Goal: Information Seeking & Learning: Compare options

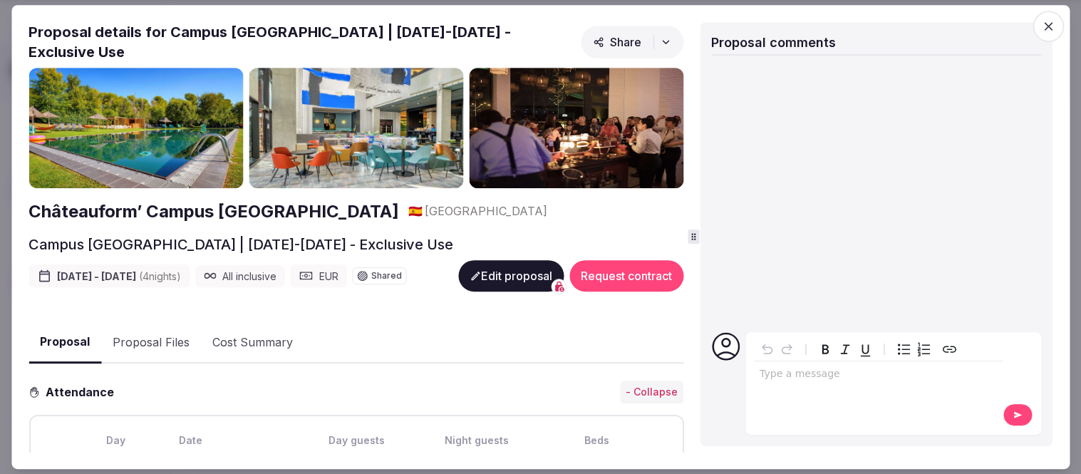
scroll to position [237, 0]
click at [1056, 19] on icon "button" at bounding box center [1049, 26] width 14 height 14
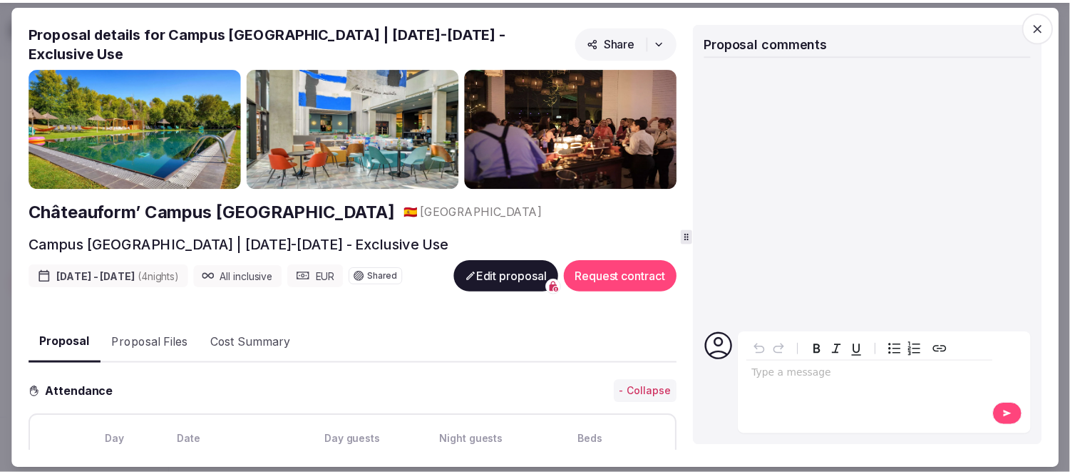
scroll to position [2034, 0]
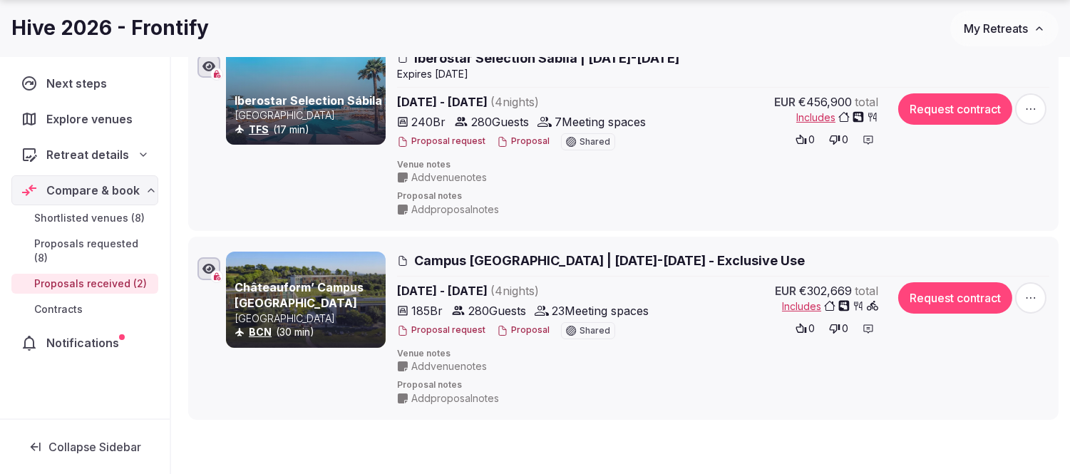
click at [1014, 27] on span "My Retreats" at bounding box center [996, 28] width 64 height 14
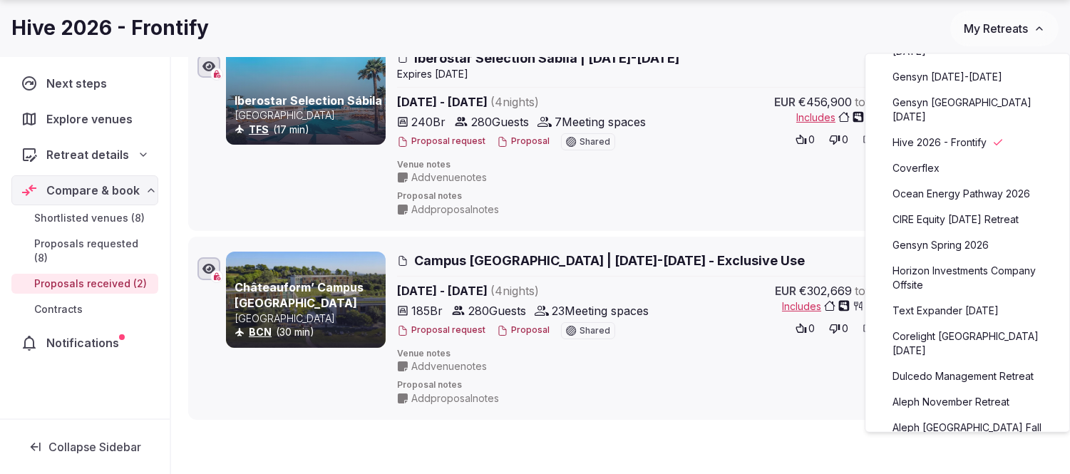
scroll to position [237, 0]
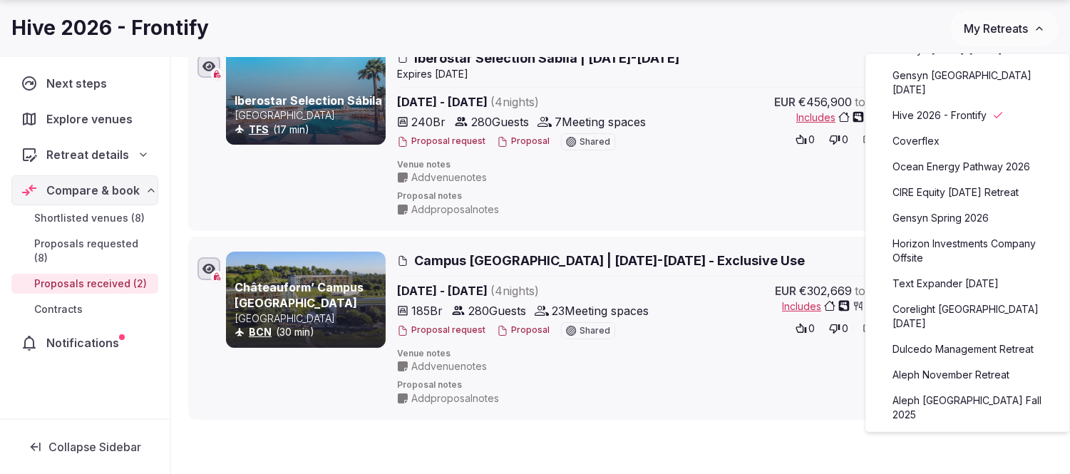
click at [962, 277] on link "Text Expander [DATE]" at bounding box center [967, 283] width 175 height 23
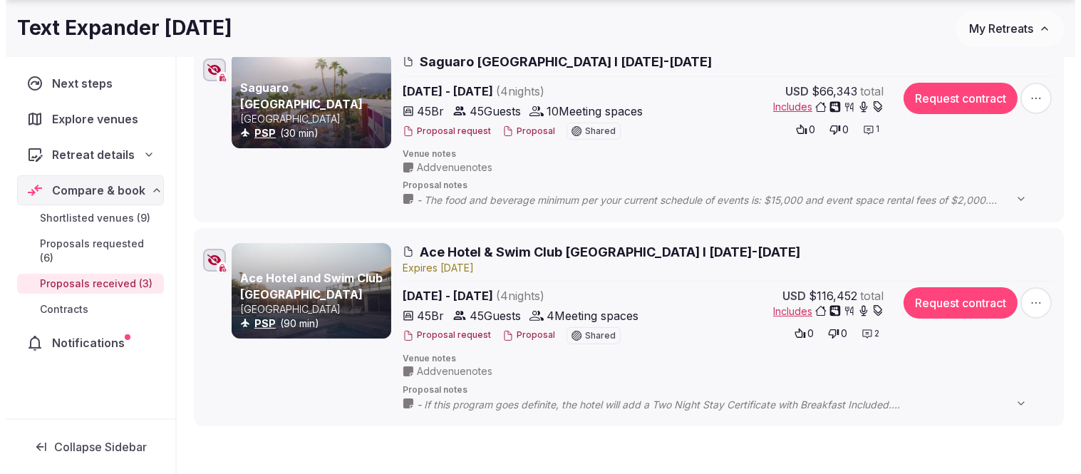
scroll to position [475, 0]
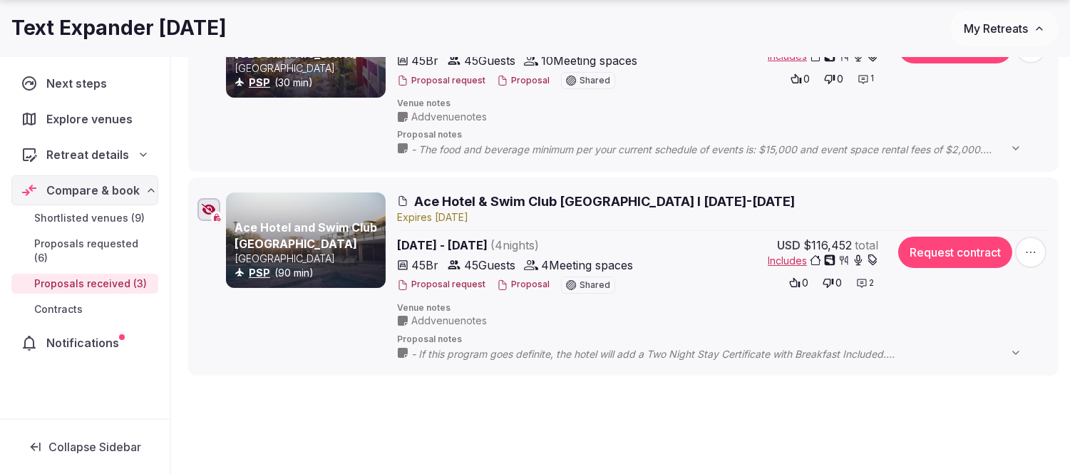
click at [515, 282] on button "Proposal" at bounding box center [523, 285] width 53 height 12
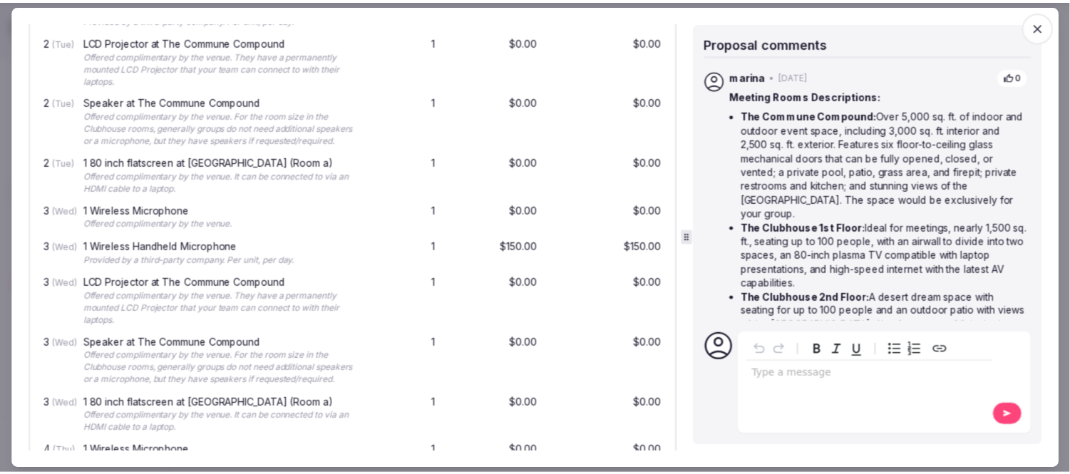
scroll to position [3406, 0]
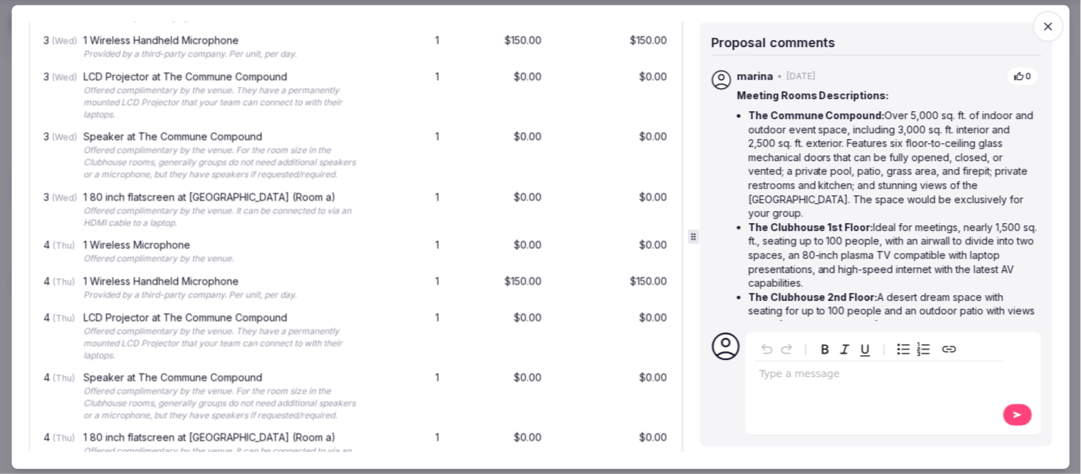
click at [1049, 25] on icon "button" at bounding box center [1049, 26] width 14 height 14
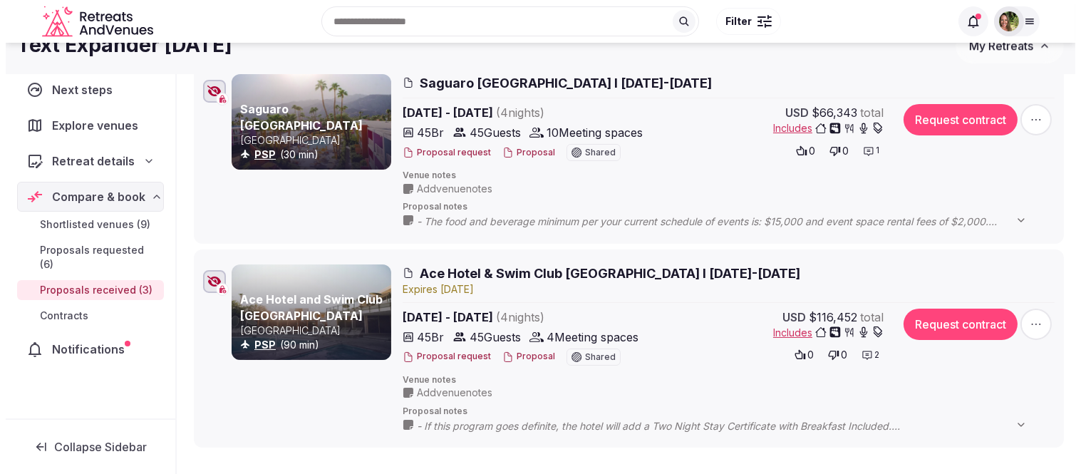
scroll to position [237, 0]
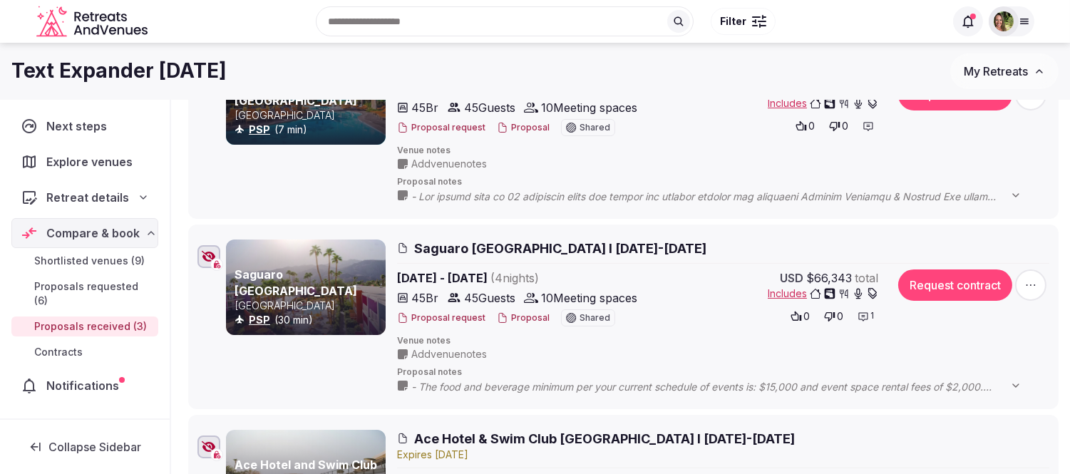
click at [525, 125] on button "Proposal" at bounding box center [523, 128] width 53 height 12
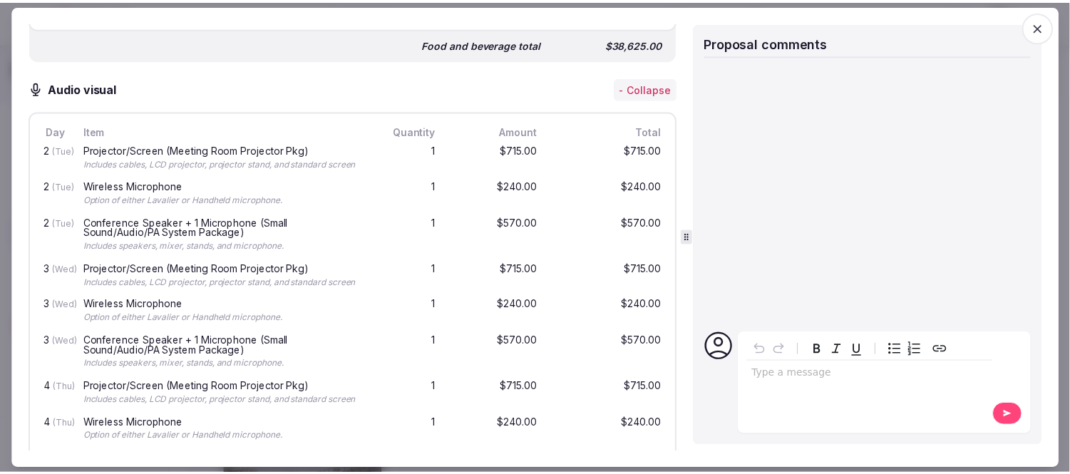
scroll to position [3326, 0]
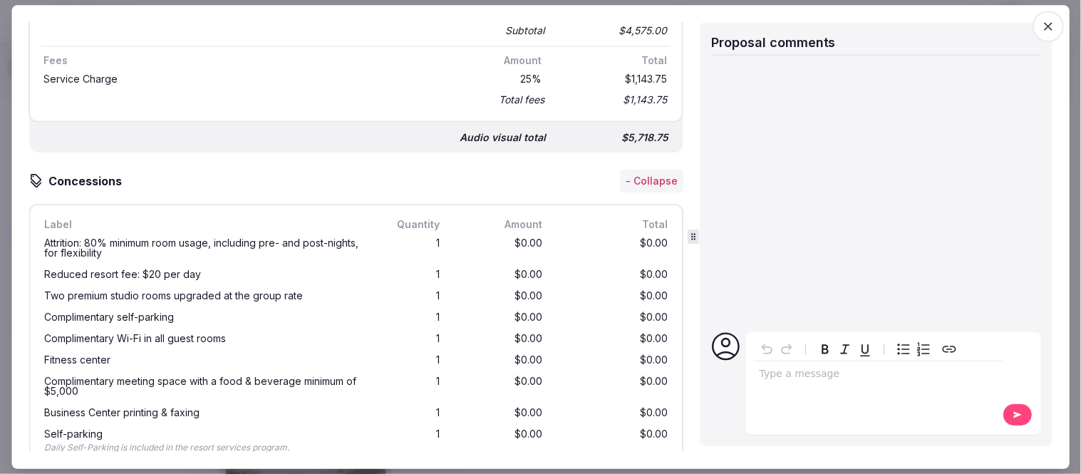
click at [1051, 26] on icon "button" at bounding box center [1048, 26] width 9 height 9
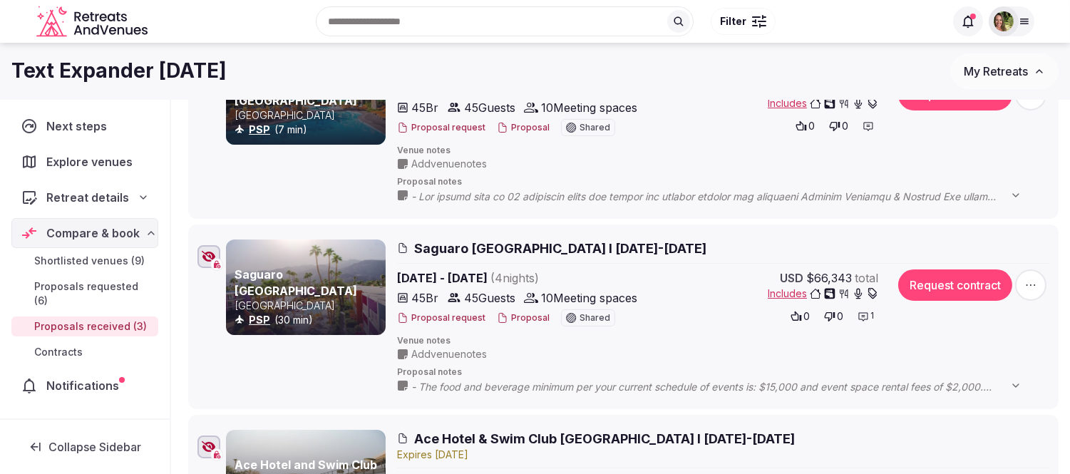
click at [1022, 69] on span "My Retreats" at bounding box center [996, 71] width 64 height 14
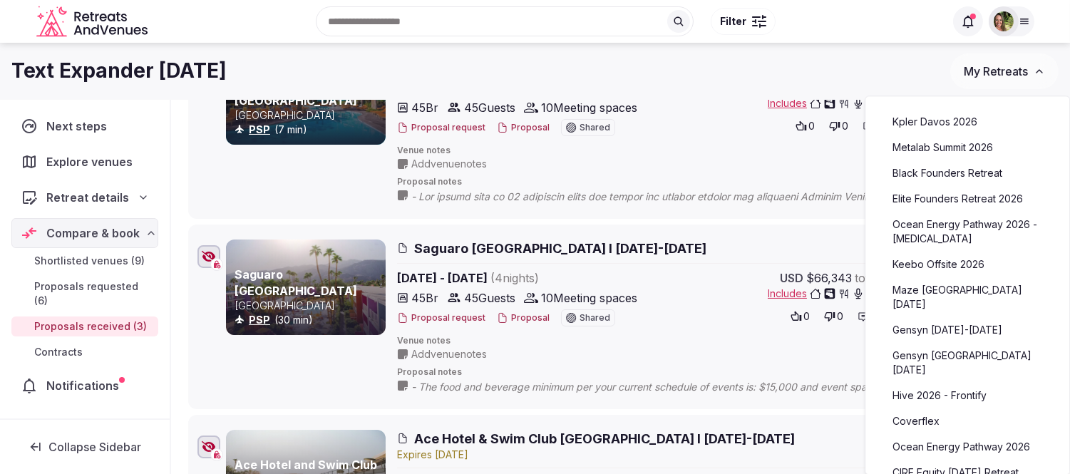
click at [934, 140] on link "Metalab Summit 2026" at bounding box center [967, 147] width 175 height 23
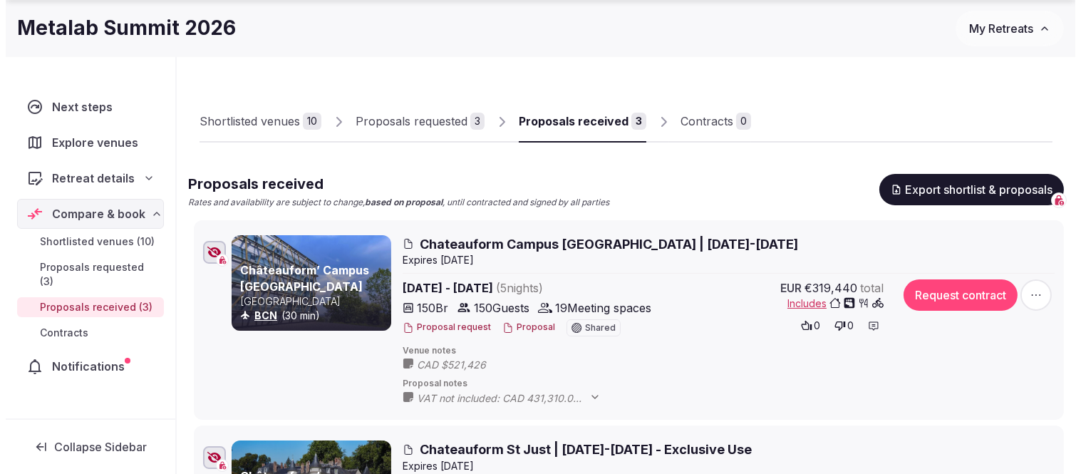
scroll to position [79, 0]
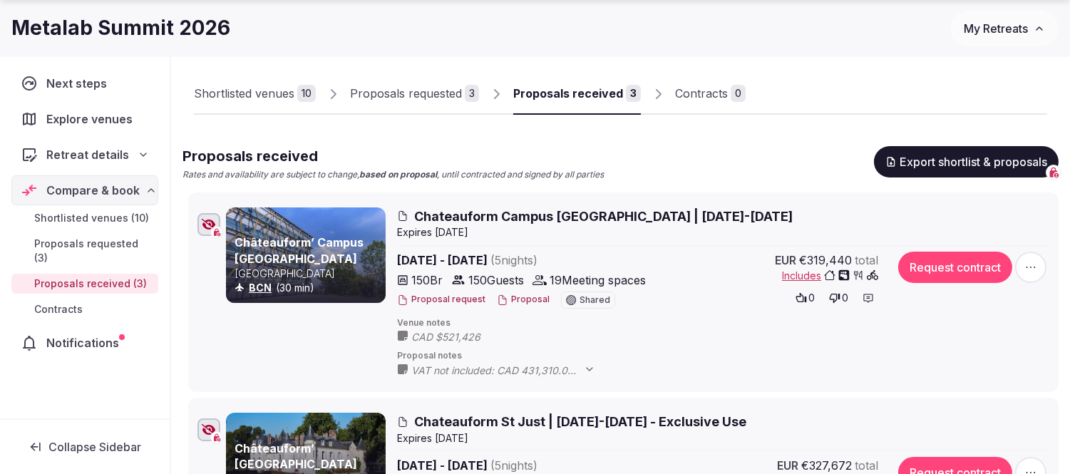
click at [528, 298] on button "Proposal" at bounding box center [523, 300] width 53 height 12
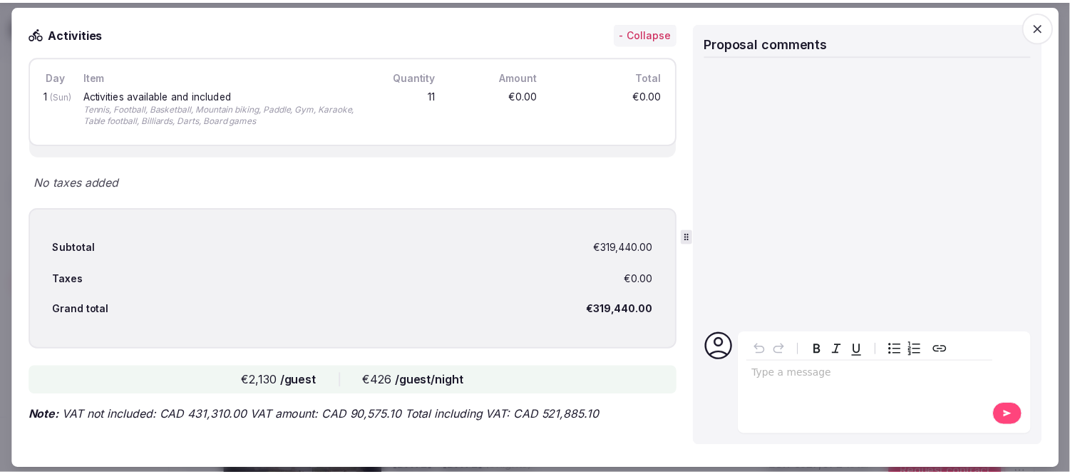
scroll to position [2027, 0]
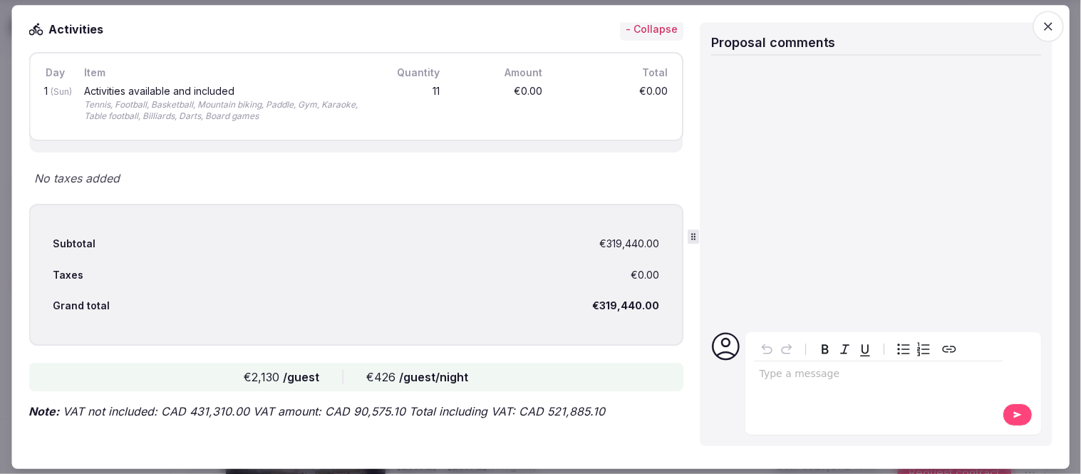
click at [1049, 31] on icon "button" at bounding box center [1049, 26] width 14 height 14
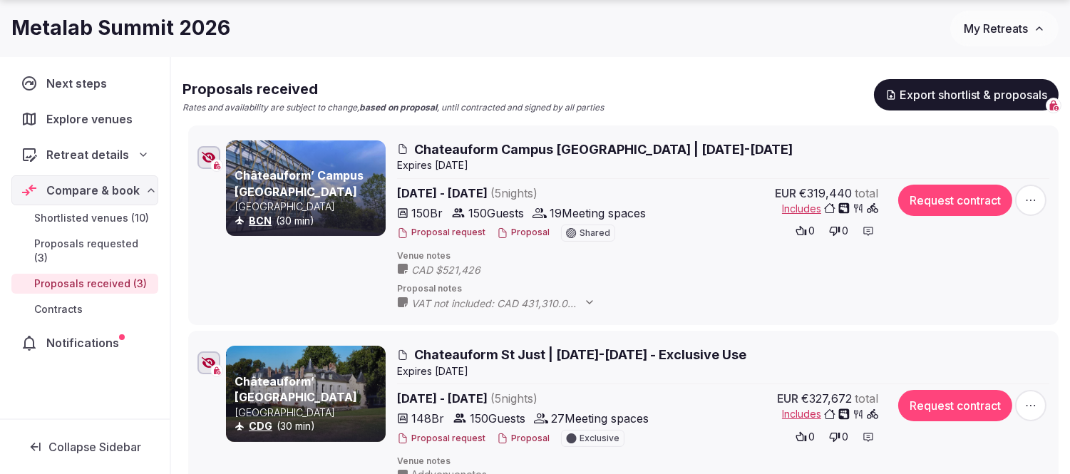
scroll to position [317, 0]
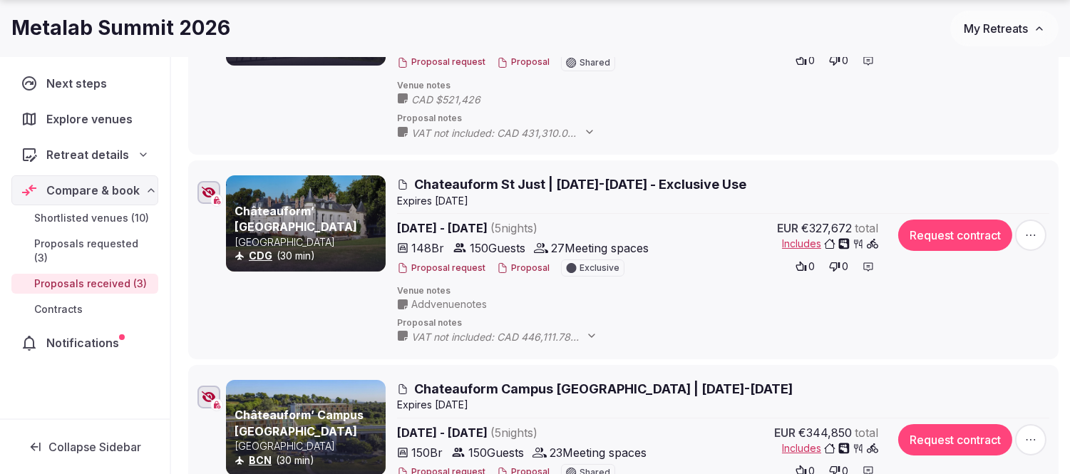
click at [589, 339] on icon at bounding box center [591, 335] width 11 height 11
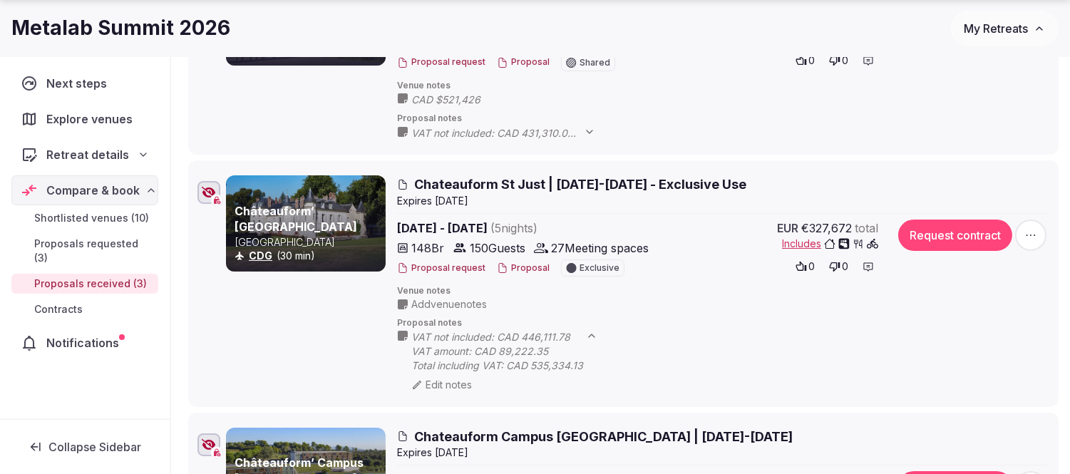
click at [713, 274] on div "0 0" at bounding box center [769, 267] width 218 height 20
click at [592, 335] on icon at bounding box center [591, 335] width 11 height 11
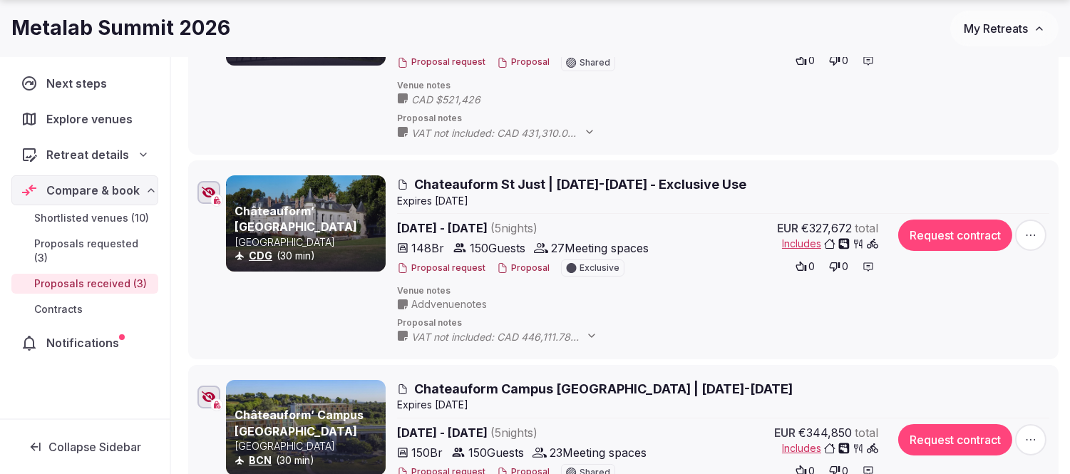
click at [486, 134] on span "VAT not included: CAD 431,310.00 VAT amount: CAD 90,575.10 Total including VAT:…" at bounding box center [510, 133] width 198 height 14
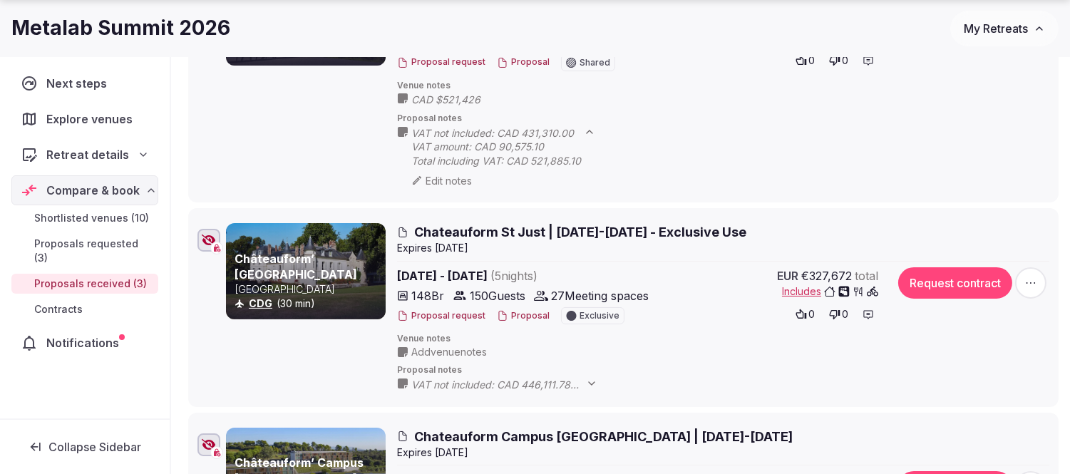
click at [503, 97] on span "CAD $521,426" at bounding box center [460, 100] width 98 height 14
click at [373, 90] on div "Châteauform’ Campus [GEOGRAPHIC_DATA] [GEOGRAPHIC_DATA] BCN (30 min)" at bounding box center [306, 78] width 160 height 217
click at [0, 0] on icon at bounding box center [0, 0] width 0 height 0
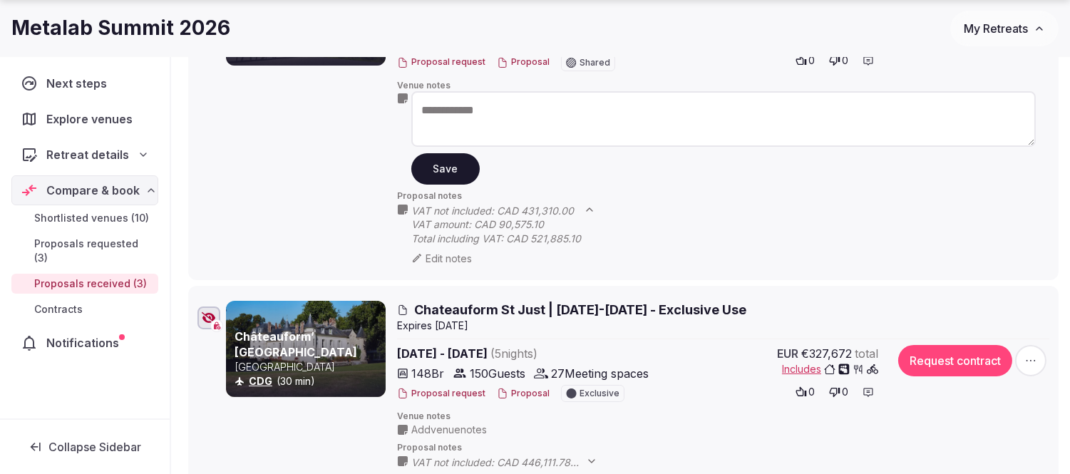
drag, startPoint x: 533, startPoint y: 107, endPoint x: 345, endPoint y: 123, distance: 188.2
click at [351, 122] on div "**********" at bounding box center [637, 117] width 823 height 295
click at [450, 175] on button "Save" at bounding box center [445, 168] width 68 height 31
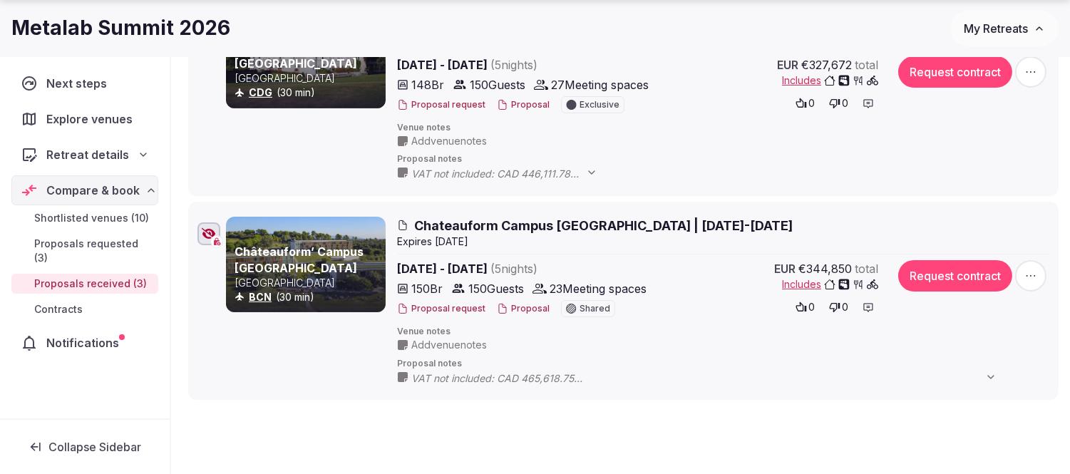
scroll to position [554, 0]
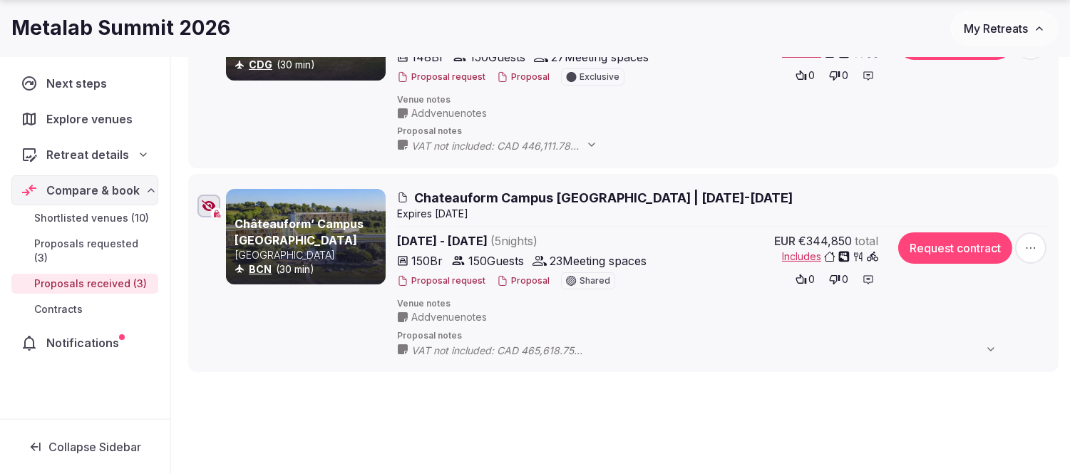
click at [202, 205] on icon "button" at bounding box center [209, 205] width 14 height 11
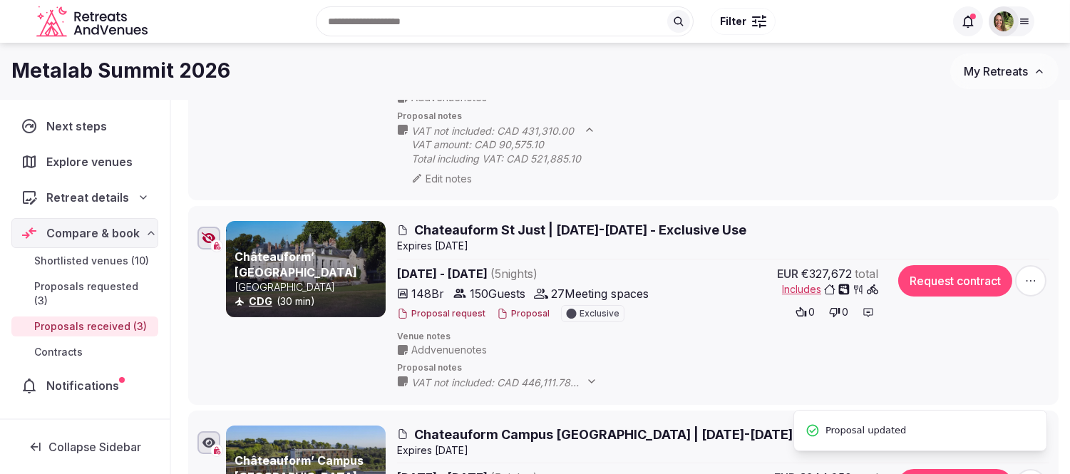
scroll to position [317, 0]
click at [208, 230] on div at bounding box center [208, 238] width 23 height 23
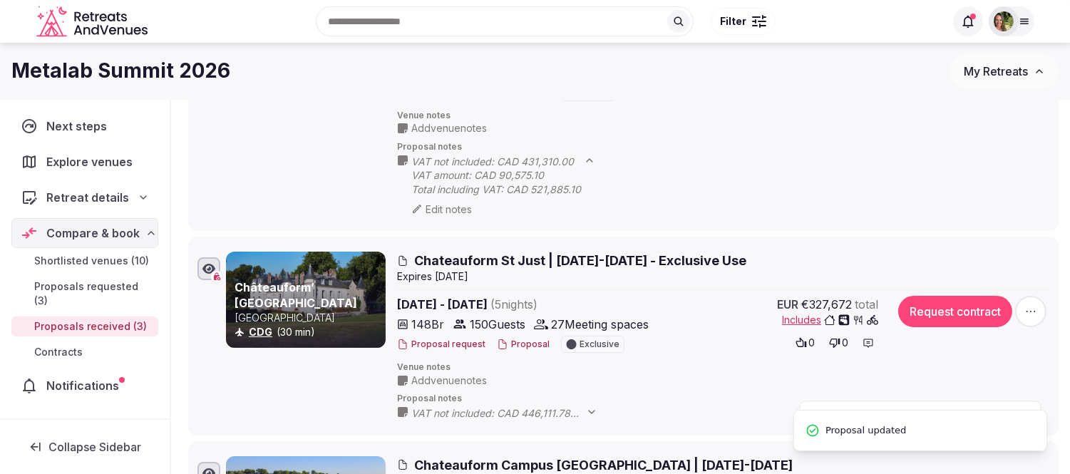
scroll to position [79, 0]
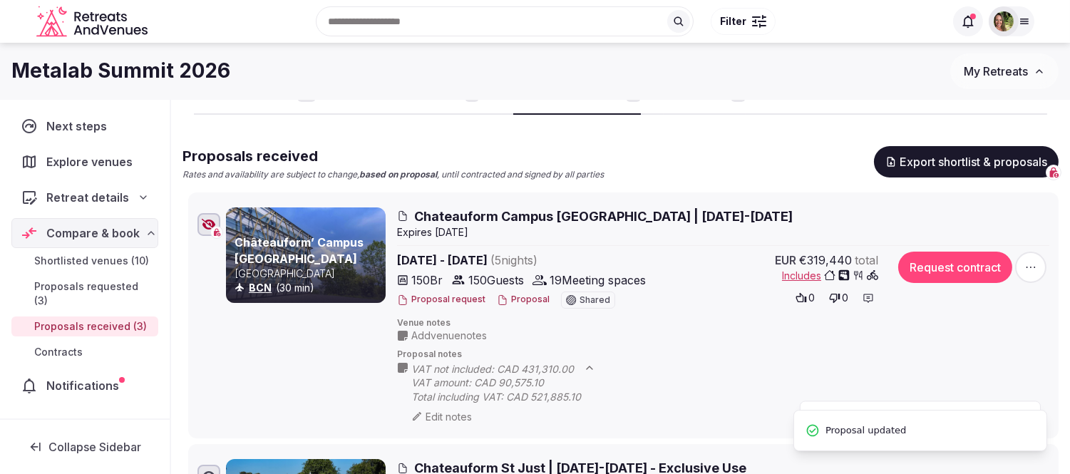
click at [208, 214] on div at bounding box center [208, 224] width 23 height 23
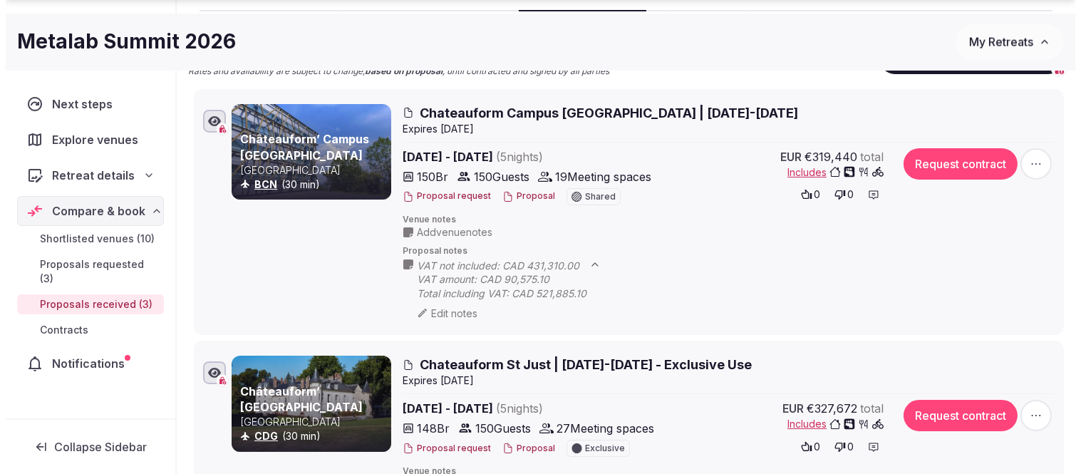
scroll to position [396, 0]
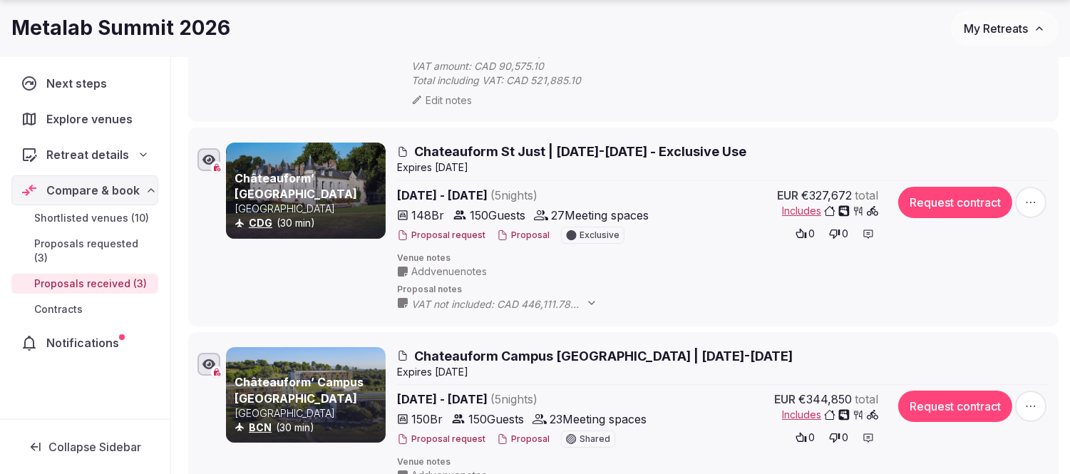
click at [510, 234] on button "Proposal" at bounding box center [523, 236] width 53 height 12
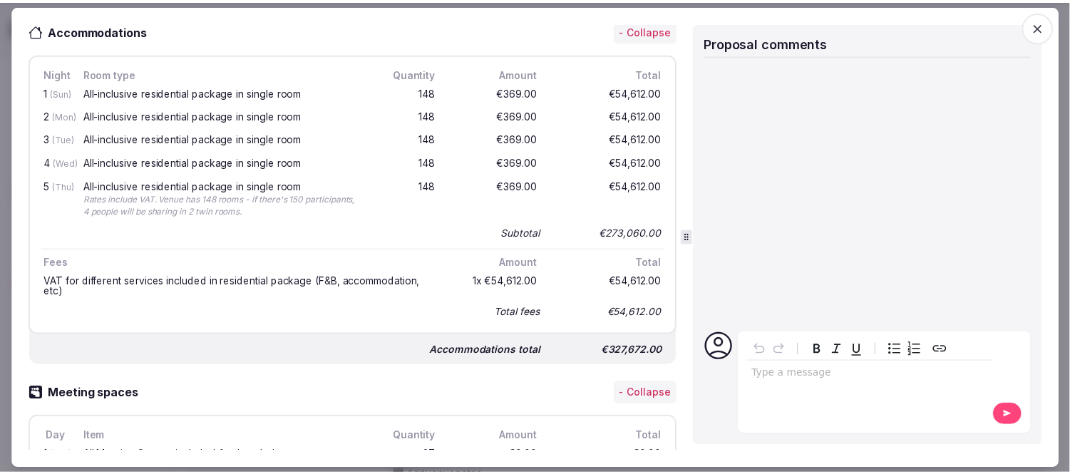
scroll to position [545, 0]
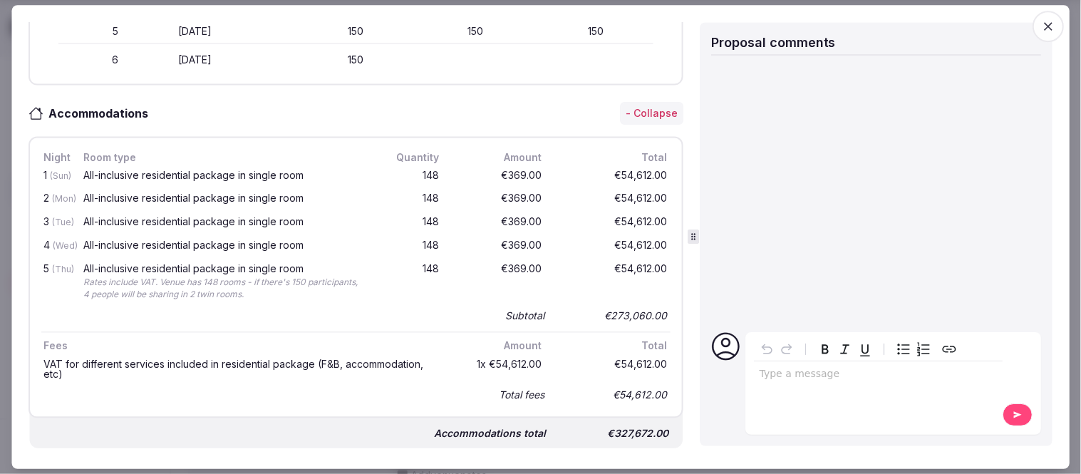
click at [1051, 26] on icon "button" at bounding box center [1048, 26] width 9 height 9
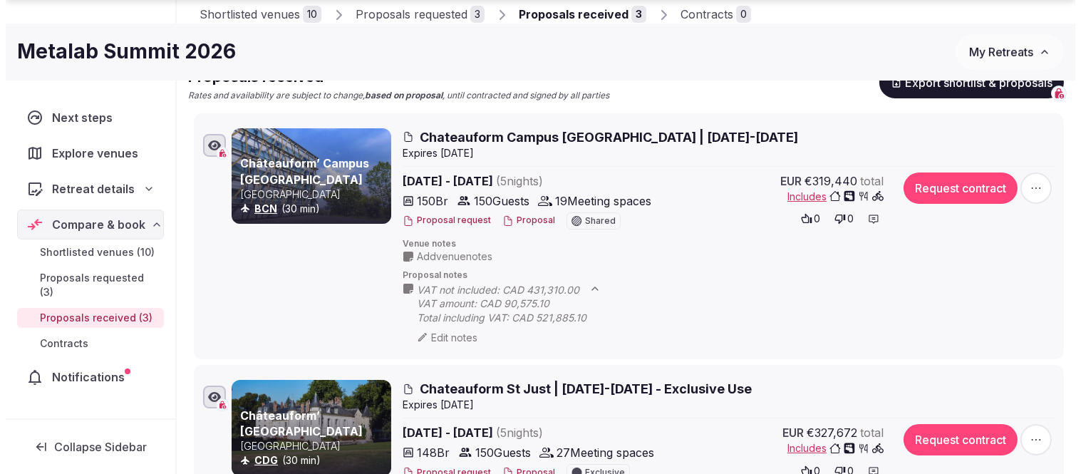
scroll to position [396, 0]
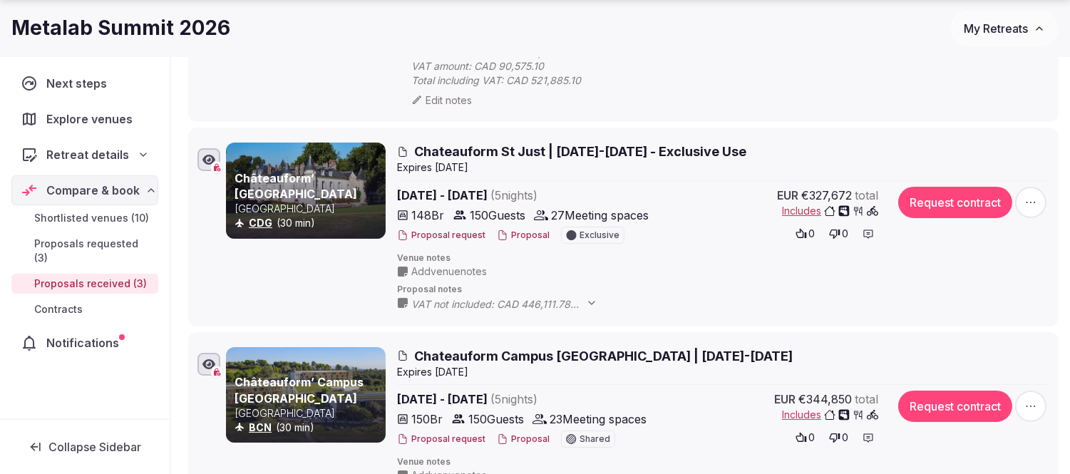
click at [519, 237] on button "Proposal" at bounding box center [523, 236] width 53 height 12
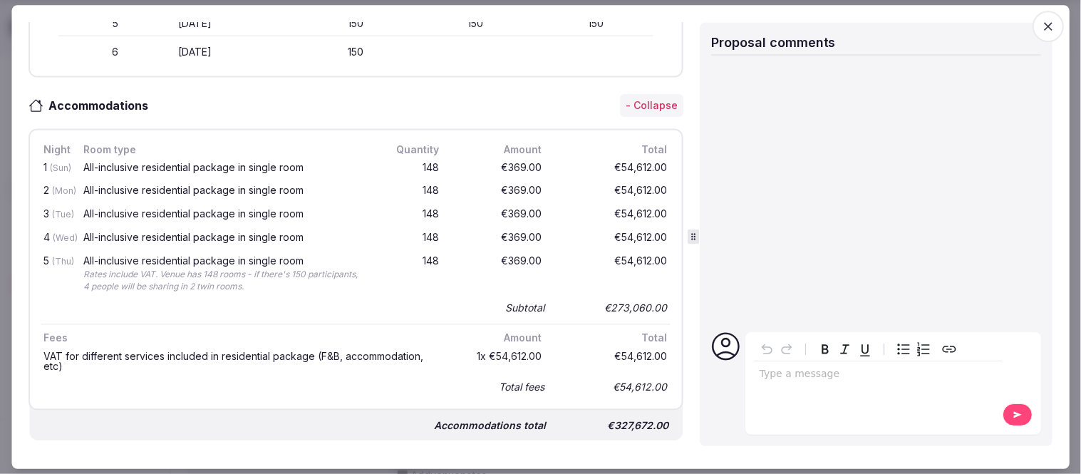
scroll to position [554, 0]
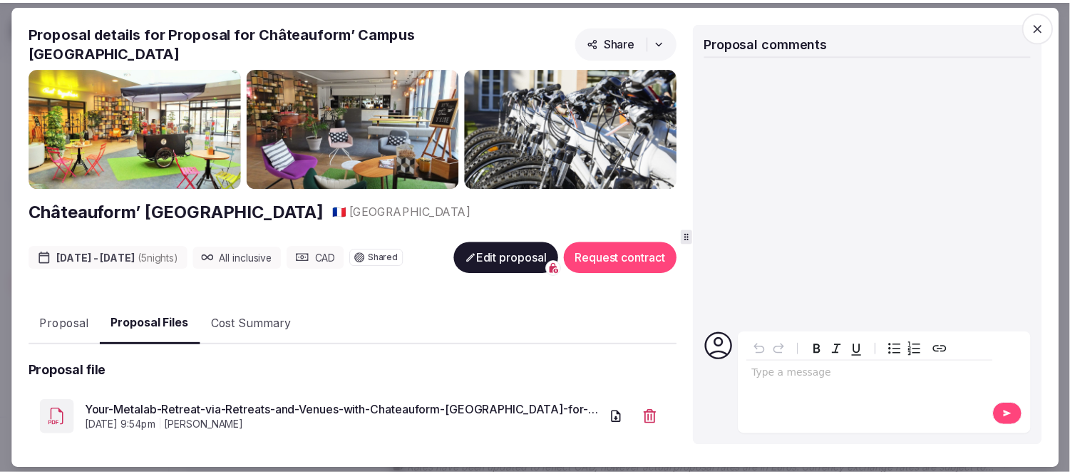
scroll to position [141, 0]
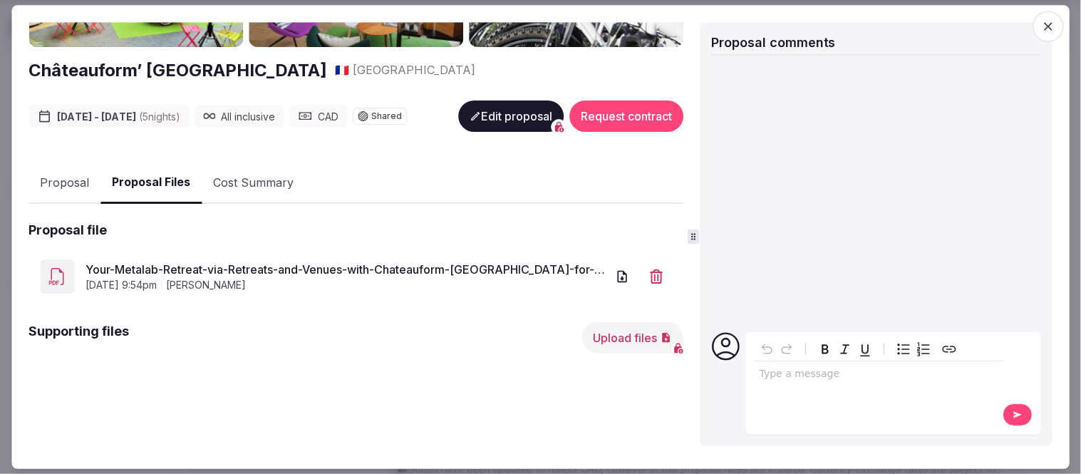
click at [1045, 23] on icon "button" at bounding box center [1049, 26] width 14 height 14
